Goal: Find contact information: Find contact information

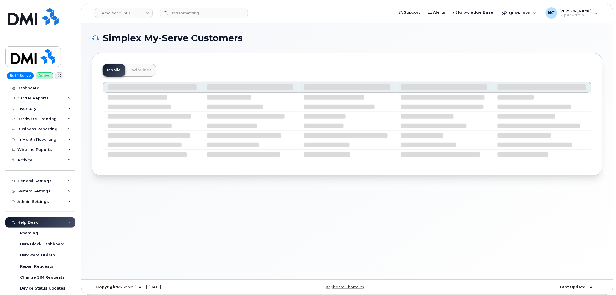
click at [193, 21] on header "Demo Account 1 Support Alerts Knowledge Base Quicklinks Suspend / Cancel Device…" at bounding box center [347, 13] width 532 height 20
click at [197, 10] on input at bounding box center [204, 13] width 88 height 10
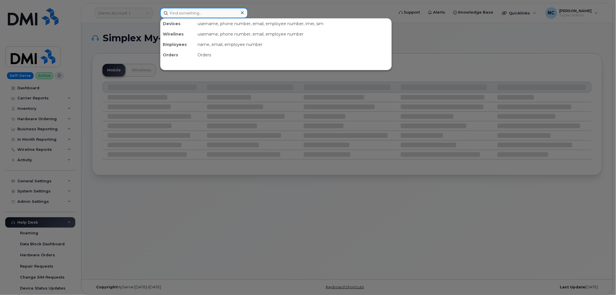
paste input "[PHONE_NUMBER]"
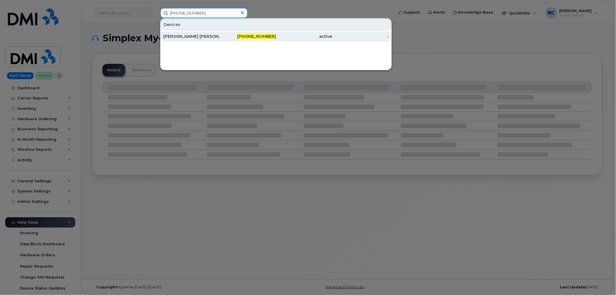
type input "[PHONE_NUMBER]"
click at [215, 31] on div "[PERSON_NAME] [PERSON_NAME]" at bounding box center [191, 36] width 56 height 10
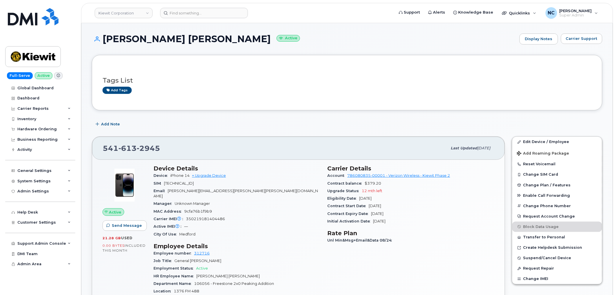
click at [188, 174] on div "Device iPhone 14 + Upgrade Device" at bounding box center [236, 176] width 167 height 8
drag, startPoint x: 190, startPoint y: 175, endPoint x: 171, endPoint y: 158, distance: 26.0
click at [175, 175] on span "iPhone 14" at bounding box center [179, 176] width 19 height 4
drag, startPoint x: 244, startPoint y: 191, endPoint x: 167, endPoint y: 191, distance: 76.4
click at [167, 191] on div "Email JUAN.DUARTE-RAMIREZ@KIEWIT.COM" at bounding box center [236, 194] width 167 height 13
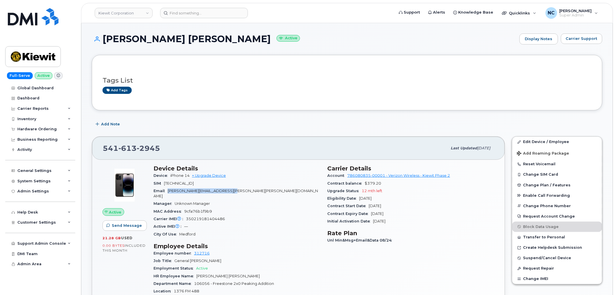
copy span "JUAN.DUARTE-RAMIREZ@KIEWIT.COM"
